Goal: Navigation & Orientation: Find specific page/section

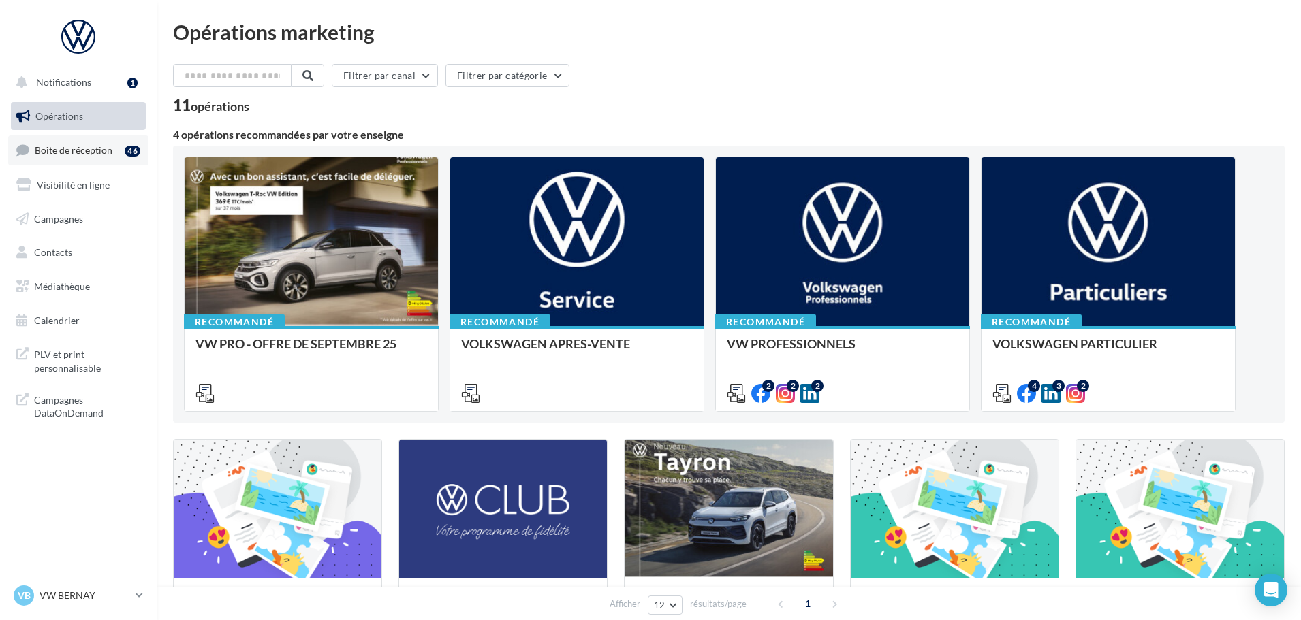
click at [102, 150] on span "Boîte de réception" at bounding box center [74, 150] width 78 height 12
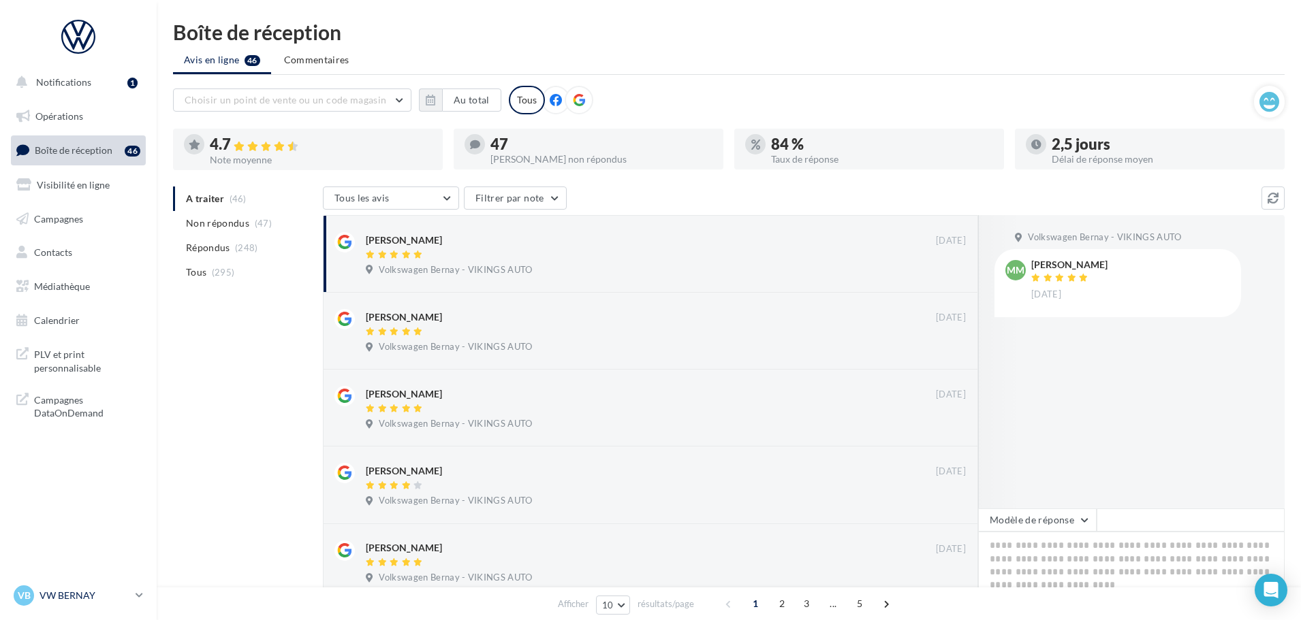
click at [68, 590] on p "VW BERNAY" at bounding box center [84, 596] width 91 height 14
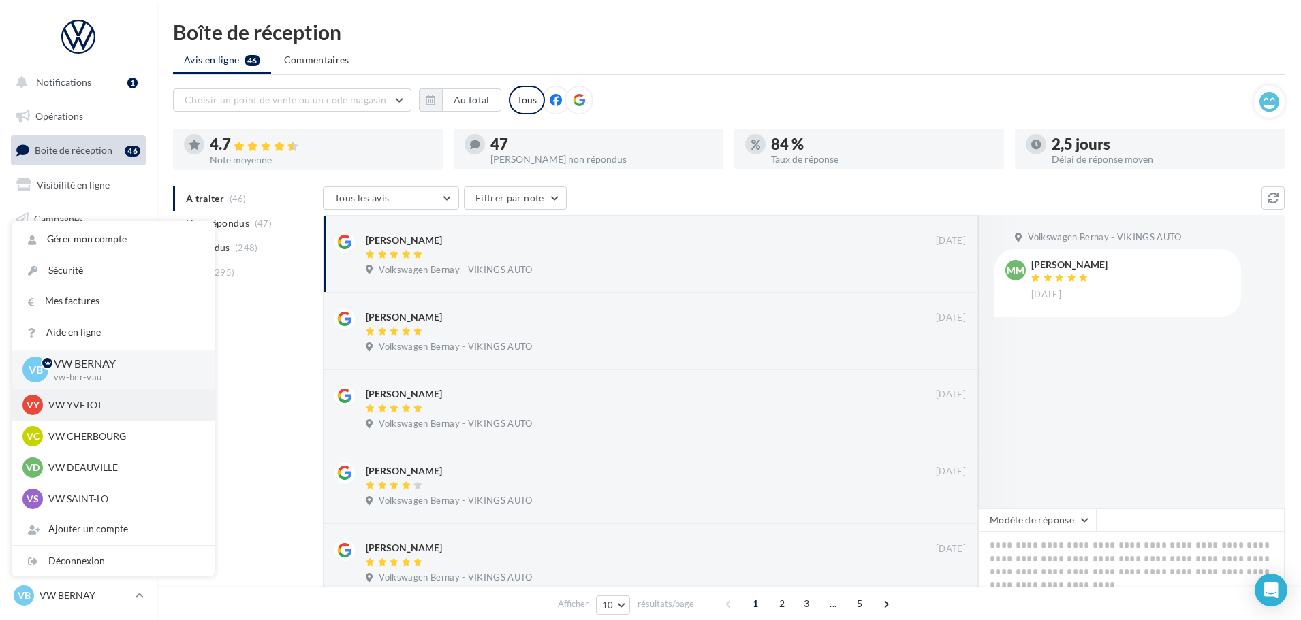
click at [73, 394] on div "VY VW YVETOT vw-yve-vau" at bounding box center [113, 404] width 203 height 31
click at [76, 401] on p "VW YVETOT" at bounding box center [123, 405] width 150 height 14
